Goal: Task Accomplishment & Management: Manage account settings

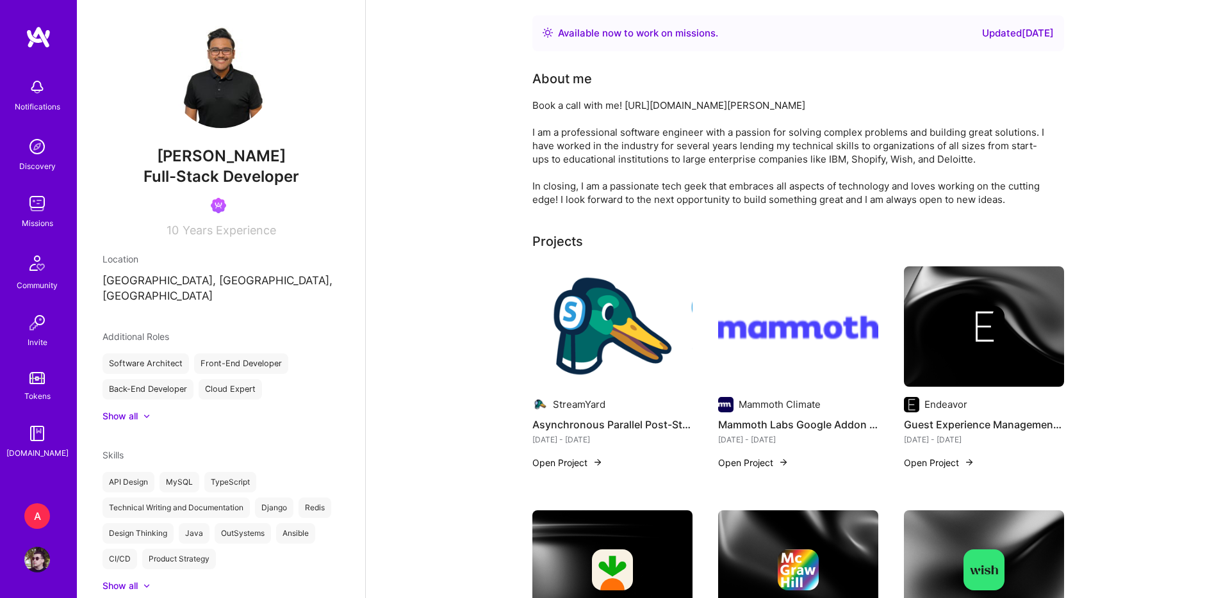
click at [35, 557] on img at bounding box center [37, 560] width 26 height 26
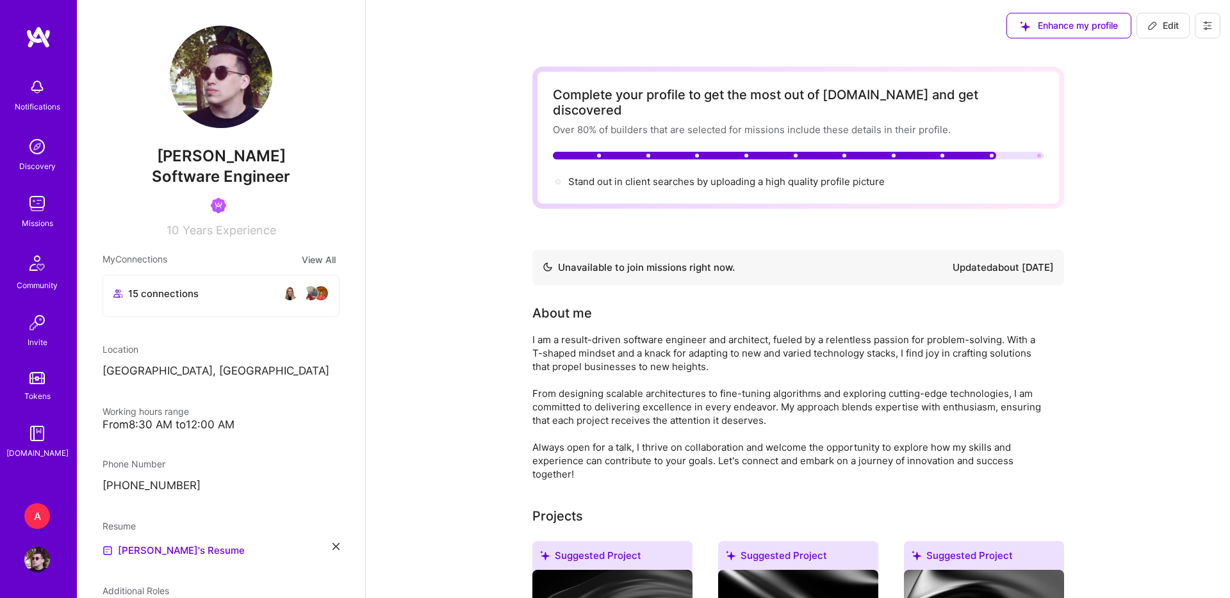
click at [1214, 26] on button at bounding box center [1208, 26] width 26 height 26
click at [1150, 124] on button "Log Out" at bounding box center [1172, 120] width 96 height 33
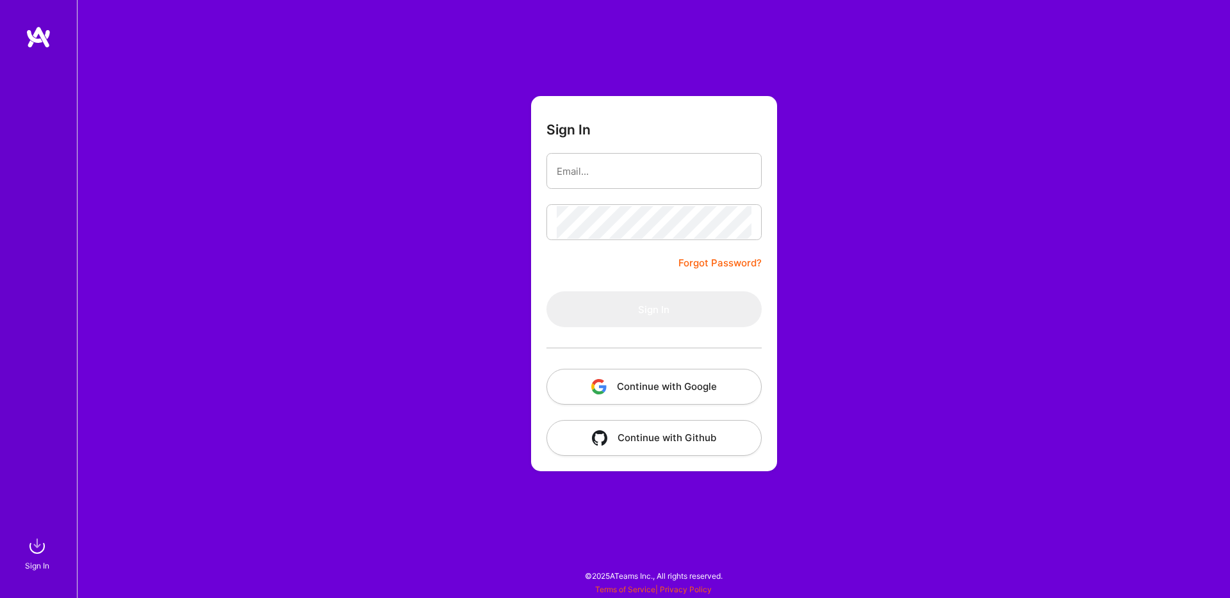
click at [627, 374] on button "Continue with Google" at bounding box center [654, 387] width 215 height 36
